Goal: Communication & Community: Ask a question

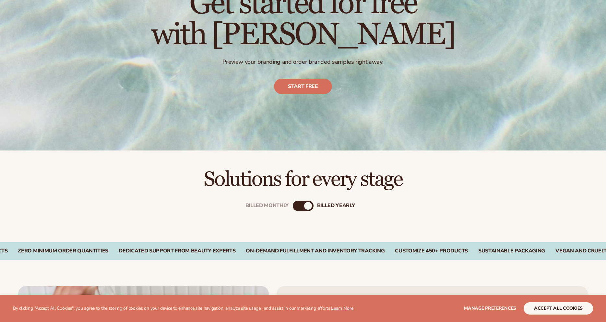
scroll to position [99, 0]
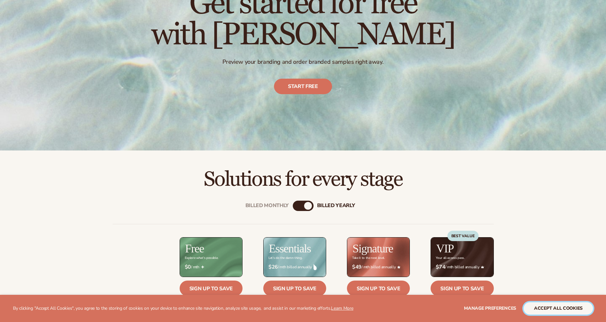
click at [556, 308] on button "accept all cookies" at bounding box center [557, 309] width 69 height 12
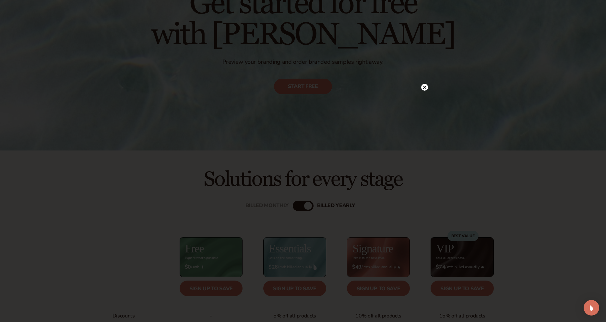
scroll to position [198, 0]
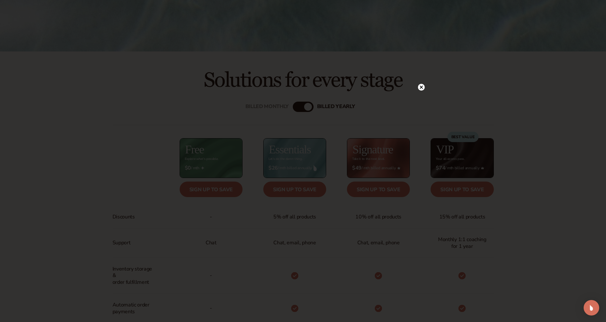
click at [565, 107] on div at bounding box center [303, 161] width 606 height 322
click at [422, 87] on icon at bounding box center [420, 87] width 3 height 3
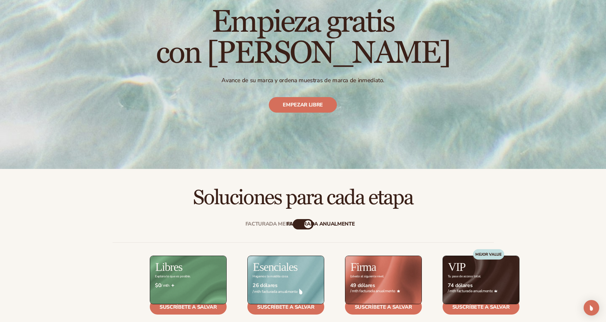
scroll to position [0, 0]
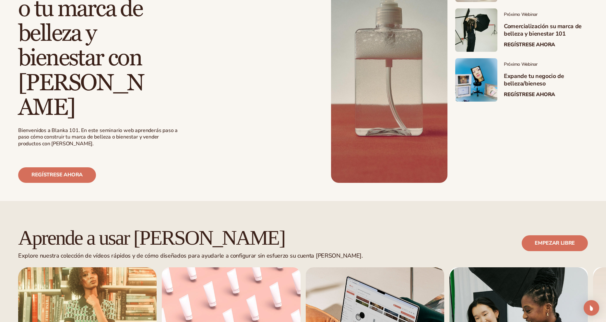
scroll to position [231, 0]
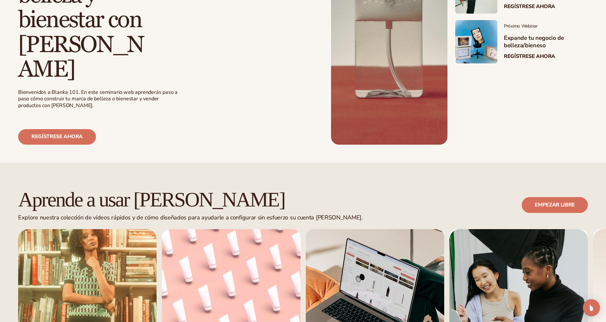
click at [590, 308] on img "Abre Intercom Messenger" at bounding box center [591, 308] width 8 height 8
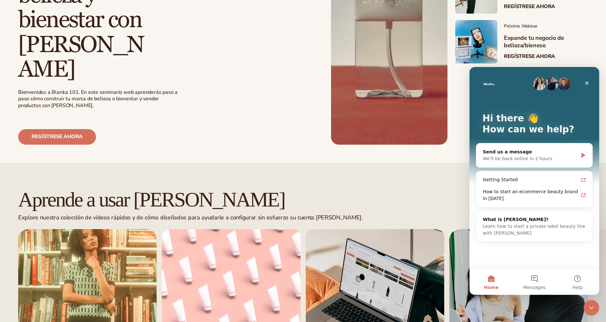
scroll to position [0, 0]
click at [537, 282] on button "Messages" at bounding box center [533, 282] width 43 height 26
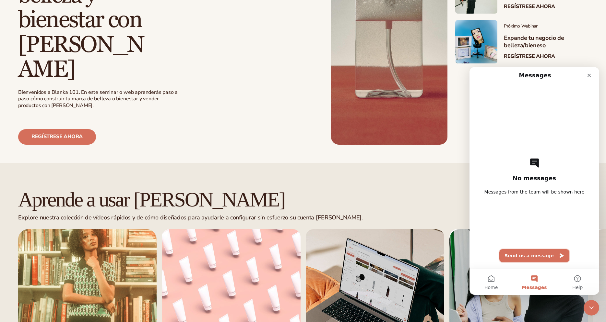
click at [528, 257] on button "Send us a message" at bounding box center [534, 255] width 70 height 13
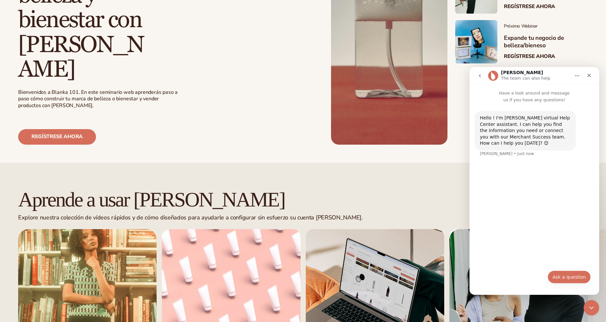
click at [573, 276] on button "Ask a question" at bounding box center [568, 277] width 43 height 13
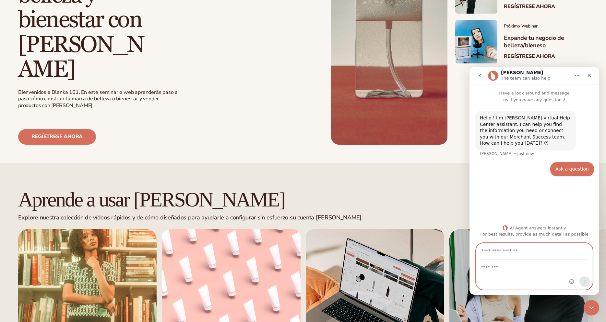
click at [484, 268] on textarea "Message…" at bounding box center [534, 265] width 116 height 11
click at [490, 250] on input "Your email" at bounding box center [534, 252] width 108 height 17
click at [484, 270] on textarea "Message…" at bounding box center [534, 265] width 116 height 11
type textarea "*"
click at [482, 269] on textarea "**********" at bounding box center [534, 268] width 116 height 17
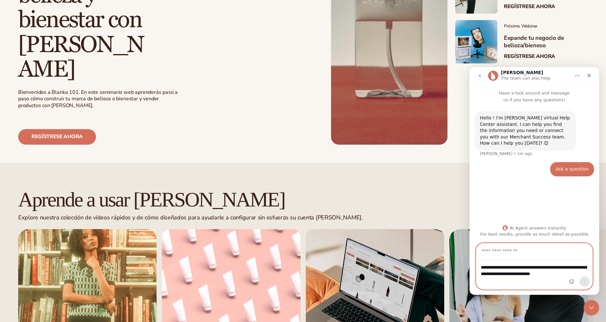
click at [539, 269] on textarea "**********" at bounding box center [534, 268] width 116 height 17
click at [483, 269] on textarea "**********" at bounding box center [534, 268] width 116 height 17
drag, startPoint x: 489, startPoint y: 268, endPoint x: 502, endPoint y: 294, distance: 29.6
click at [489, 268] on textarea "**********" at bounding box center [534, 268] width 116 height 17
drag, startPoint x: 495, startPoint y: 274, endPoint x: 512, endPoint y: 290, distance: 22.9
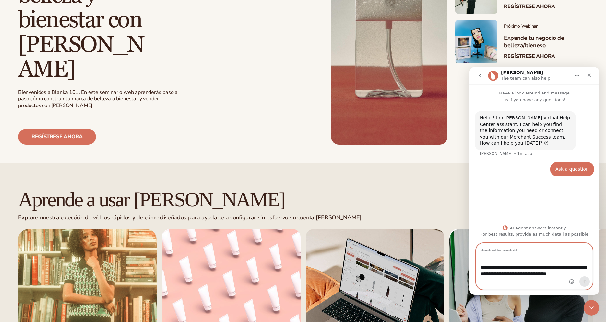
click at [496, 274] on textarea "**********" at bounding box center [534, 272] width 116 height 24
type textarea "**********"
click at [577, 275] on div "Intercom messenger" at bounding box center [579, 267] width 26 height 46
click at [536, 284] on textarea "**********" at bounding box center [534, 272] width 116 height 24
drag, startPoint x: 498, startPoint y: 251, endPoint x: 469, endPoint y: 282, distance: 42.6
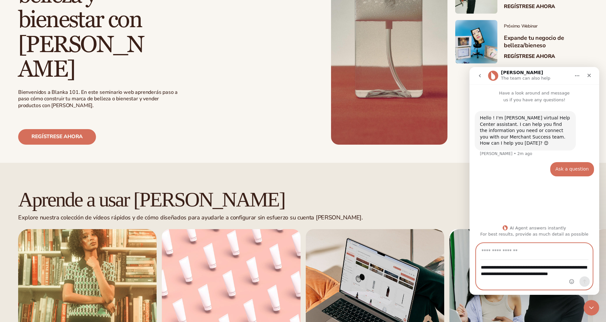
click at [498, 252] on input "Your email" at bounding box center [534, 252] width 108 height 17
type input "**********"
click at [584, 283] on icon "Send a message…" at bounding box center [584, 281] width 5 height 5
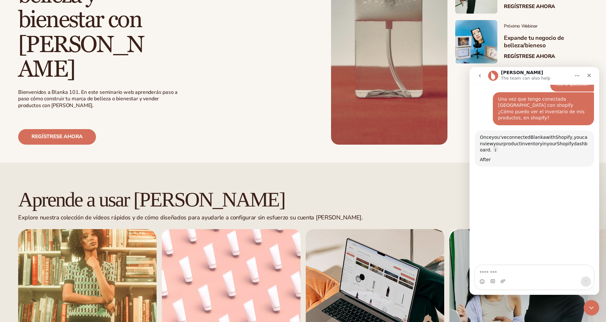
scroll to position [81, 0]
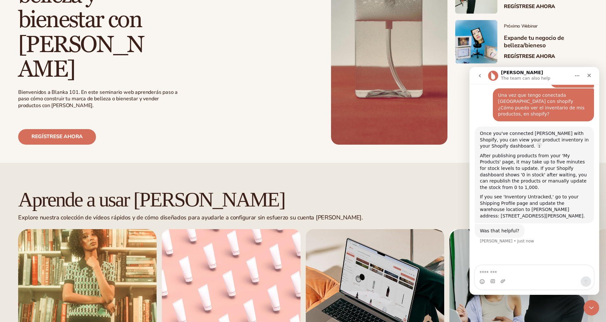
drag, startPoint x: 480, startPoint y: 120, endPoint x: 525, endPoint y: 197, distance: 89.1
click at [525, 197] on div "Once you've connected Blanka with Shopify, you can view your product inventory …" at bounding box center [533, 175] width 109 height 89
click at [490, 272] on textarea "Message…" at bounding box center [534, 271] width 119 height 11
type textarea "*******"
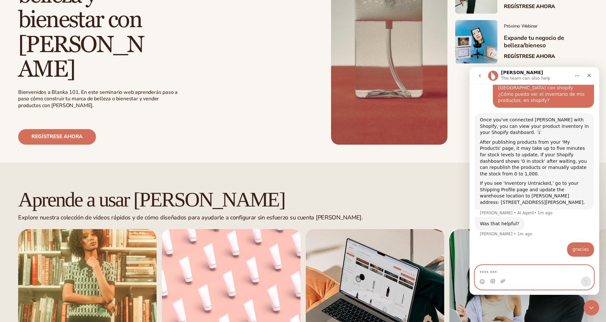
scroll to position [96, 0]
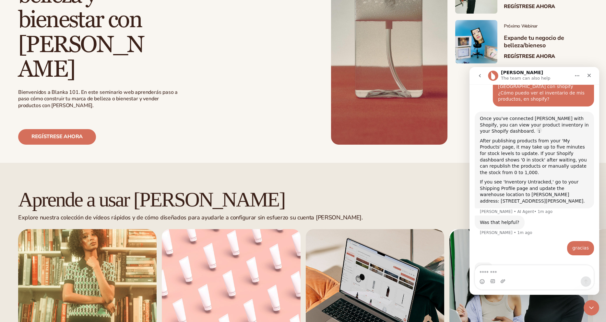
click at [578, 76] on icon "Home" at bounding box center [576, 75] width 5 height 5
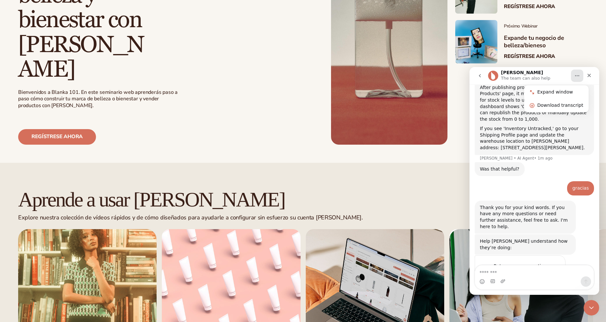
scroll to position [155, 0]
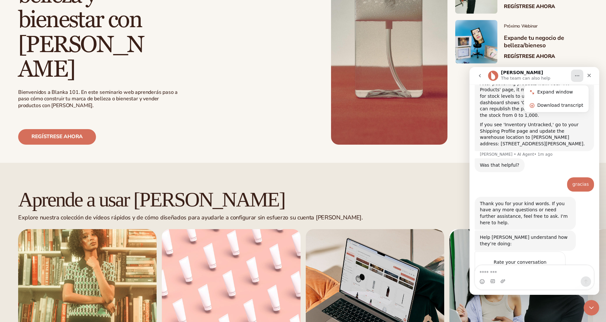
click at [551, 270] on span "Amazing" at bounding box center [550, 276] width 12 height 12
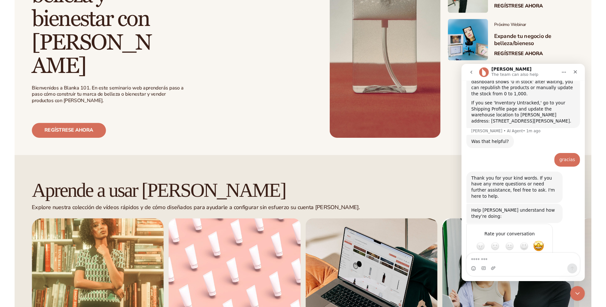
scroll to position [172, 0]
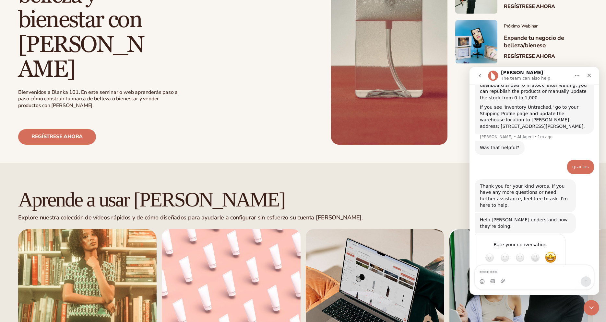
click at [578, 74] on icon "Home" at bounding box center [576, 75] width 5 height 5
click at [554, 106] on div "Download transcript" at bounding box center [560, 105] width 46 height 7
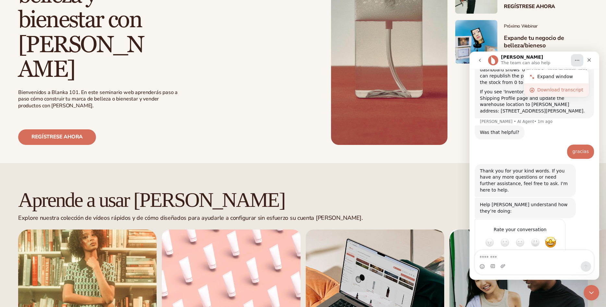
scroll to position [0, 0]
click at [554, 90] on div "Download transcript" at bounding box center [560, 90] width 46 height 7
click at [550, 76] on div "Expand window" at bounding box center [560, 76] width 46 height 7
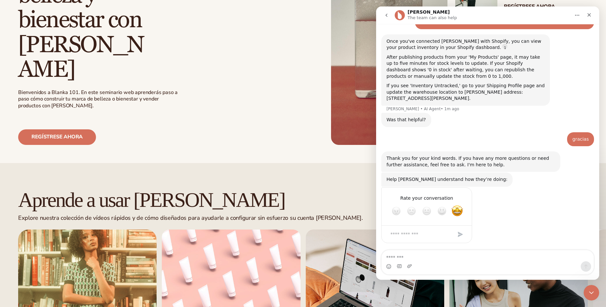
scroll to position [82, 0]
click at [580, 16] on button "Home" at bounding box center [577, 15] width 12 height 12
click at [562, 42] on div "Download transcript" at bounding box center [560, 44] width 46 height 7
click at [562, 45] on div "Download transcript" at bounding box center [560, 44] width 46 height 7
click at [558, 33] on div "Collapse window" at bounding box center [560, 31] width 46 height 7
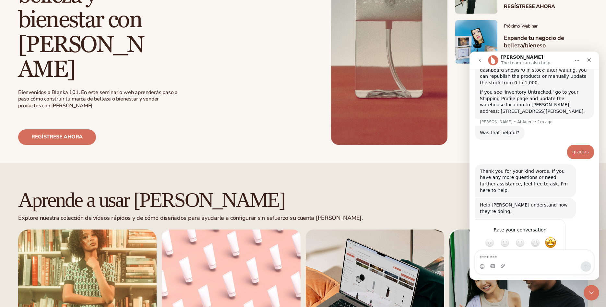
scroll to position [172, 0]
click at [589, 60] on icon "Close" at bounding box center [589, 60] width 4 height 4
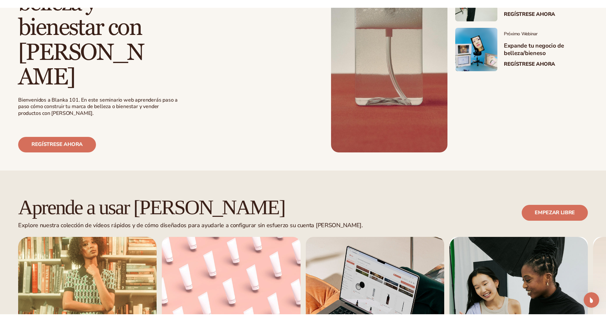
scroll to position [165, 0]
